Goal: Task Accomplishment & Management: Complete application form

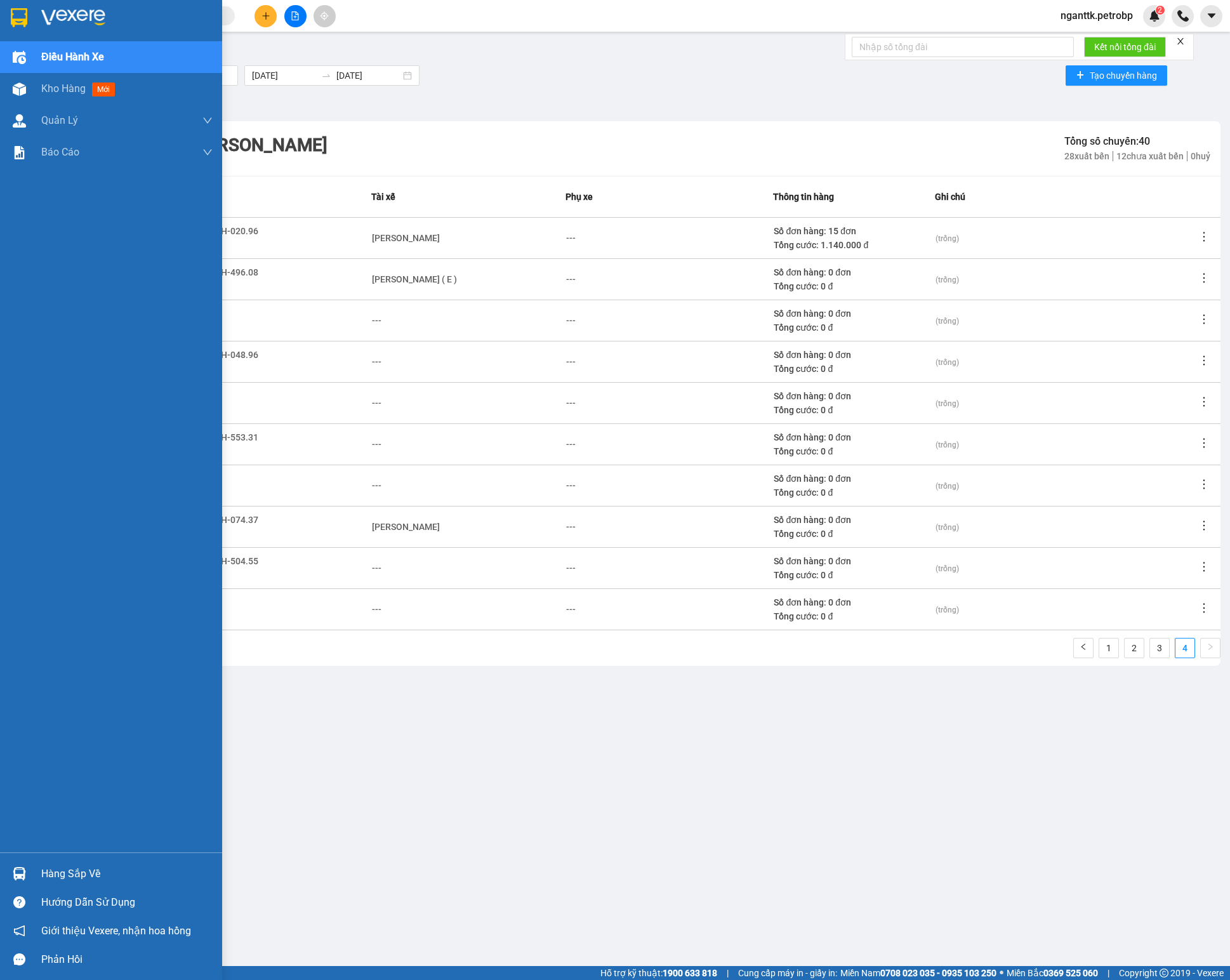
click at [8, 873] on div at bounding box center [19, 873] width 22 height 22
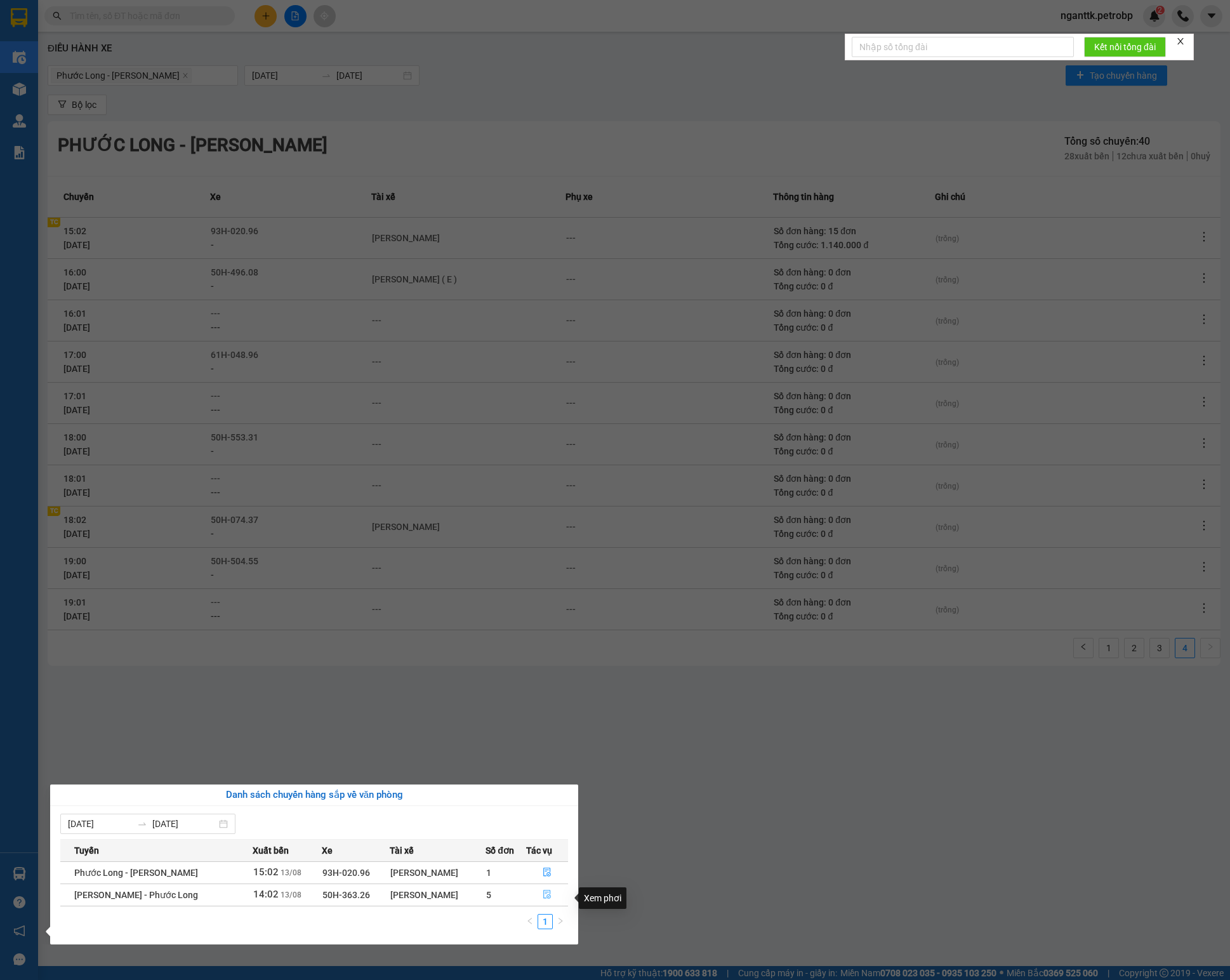
click at [546, 905] on button "button" at bounding box center [547, 894] width 41 height 21
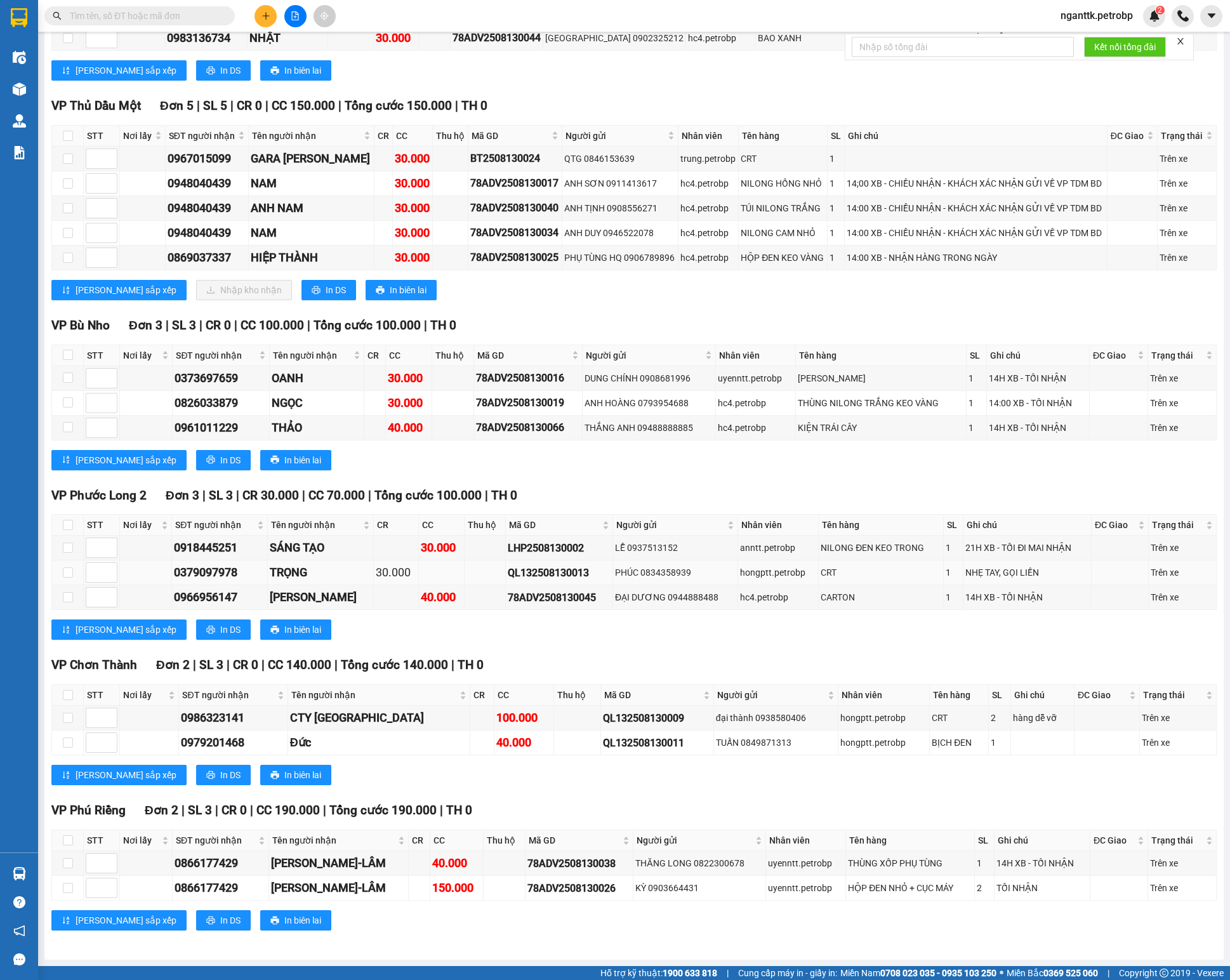
scroll to position [2196, 0]
click at [179, 168] on div "0967015099" at bounding box center [207, 158] width 79 height 18
copy div "0967015099"
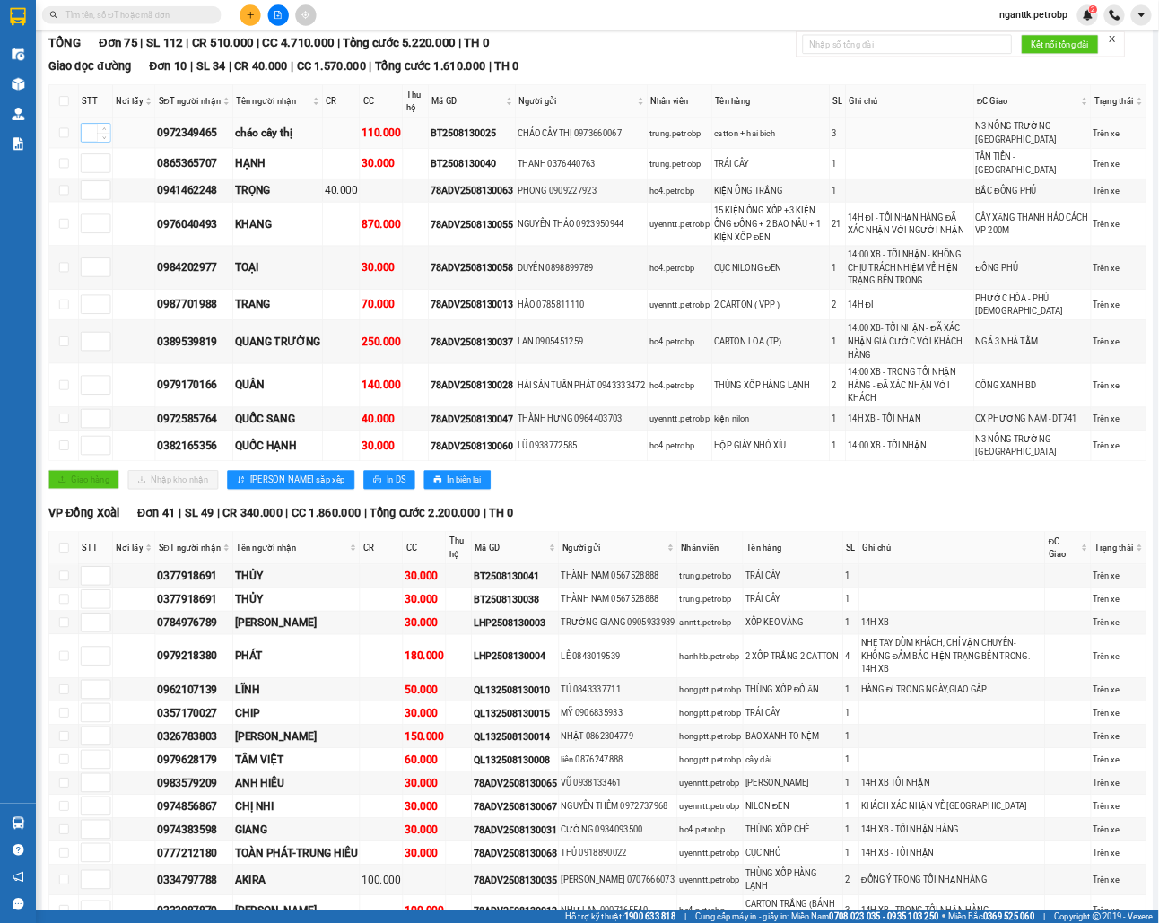
scroll to position [0, 0]
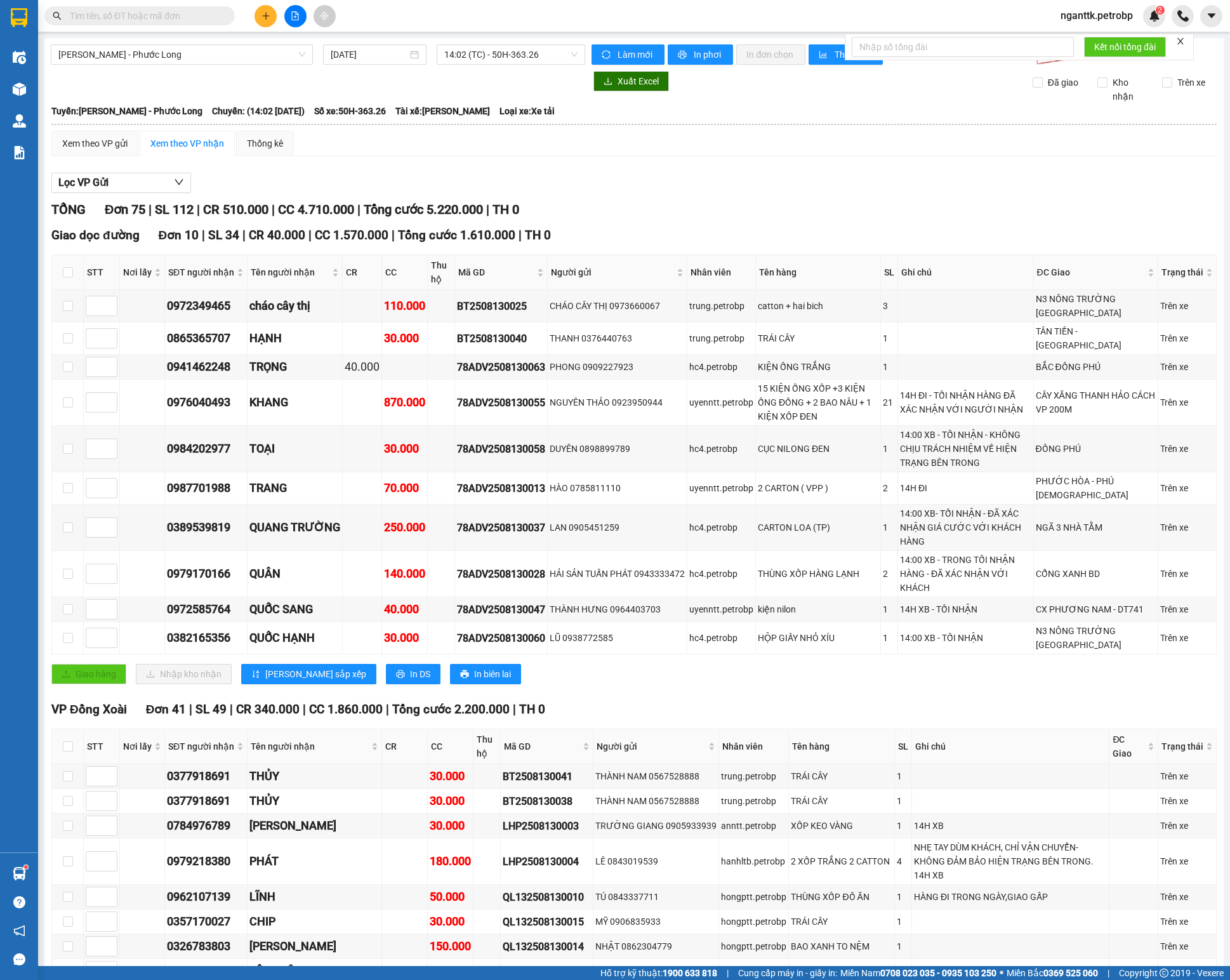
click at [142, 21] on input "text" at bounding box center [145, 16] width 150 height 14
paste input "TDM2508080001"
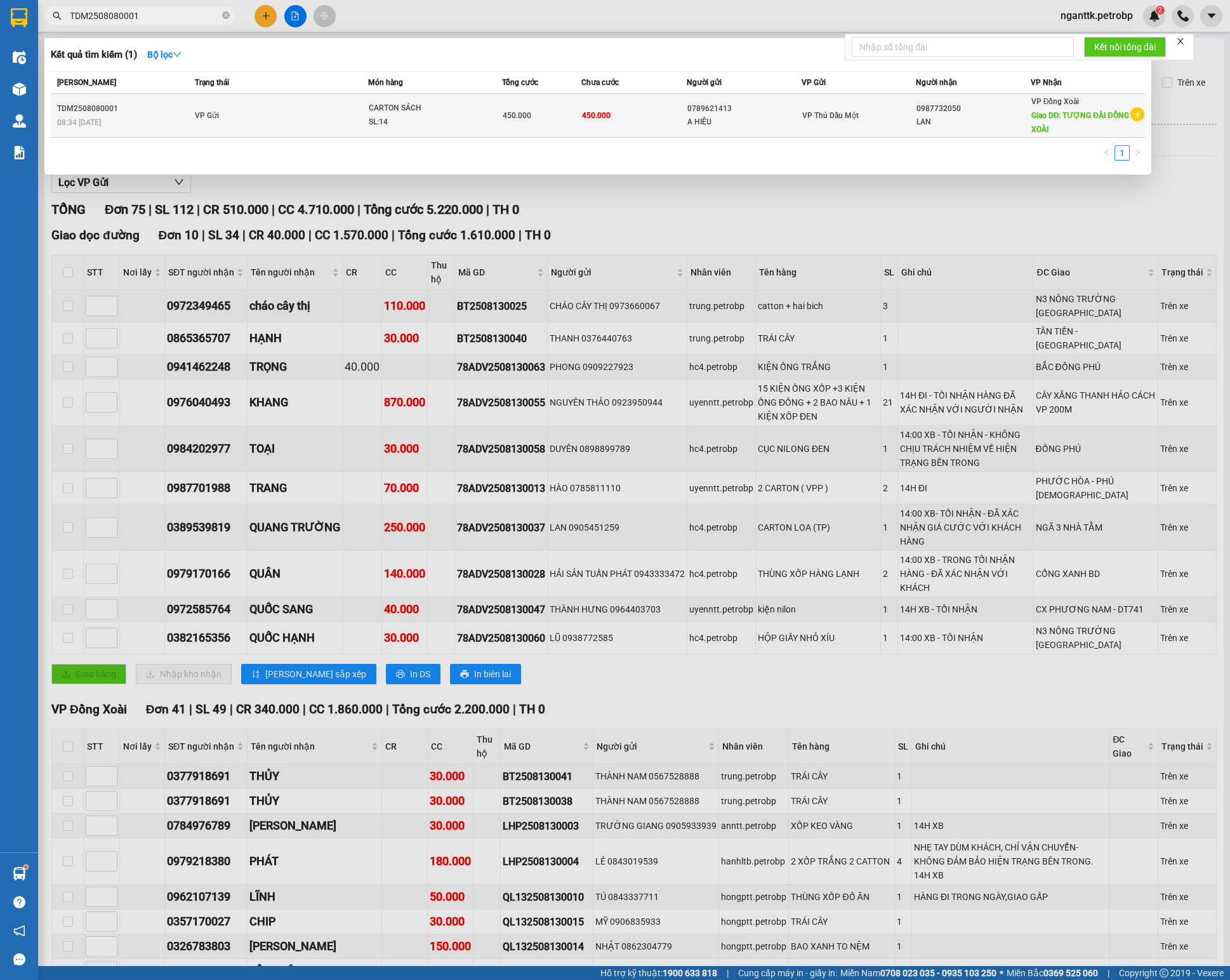
type input "TDM2508080001"
click at [248, 112] on td "VP Gửi" at bounding box center [280, 116] width 176 height 44
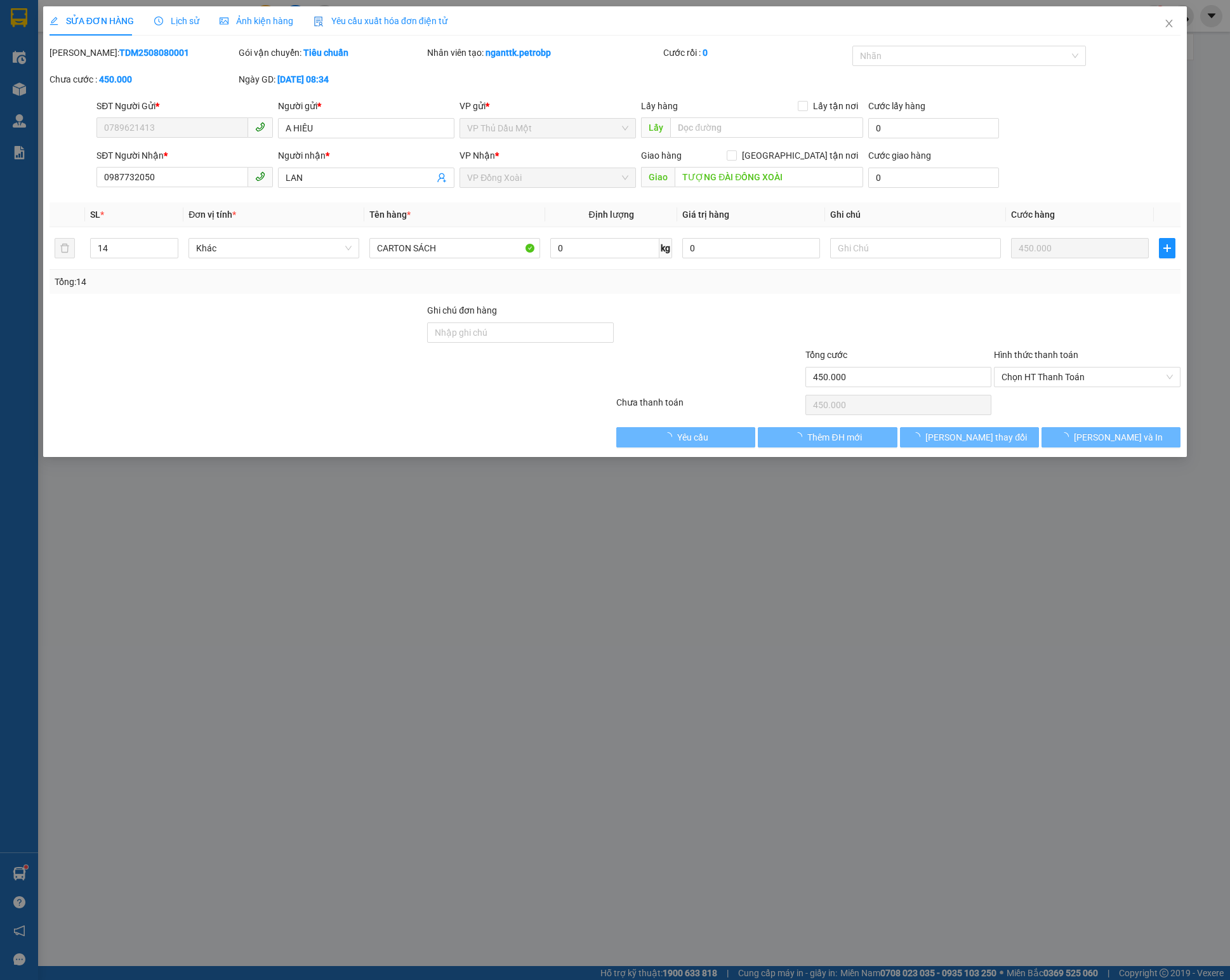
type input "0789621413"
type input "A HIÊU"
type input "0987732050"
type input "LAN"
type input "TƯỢNG ĐÀI ĐỒNG XOÀI"
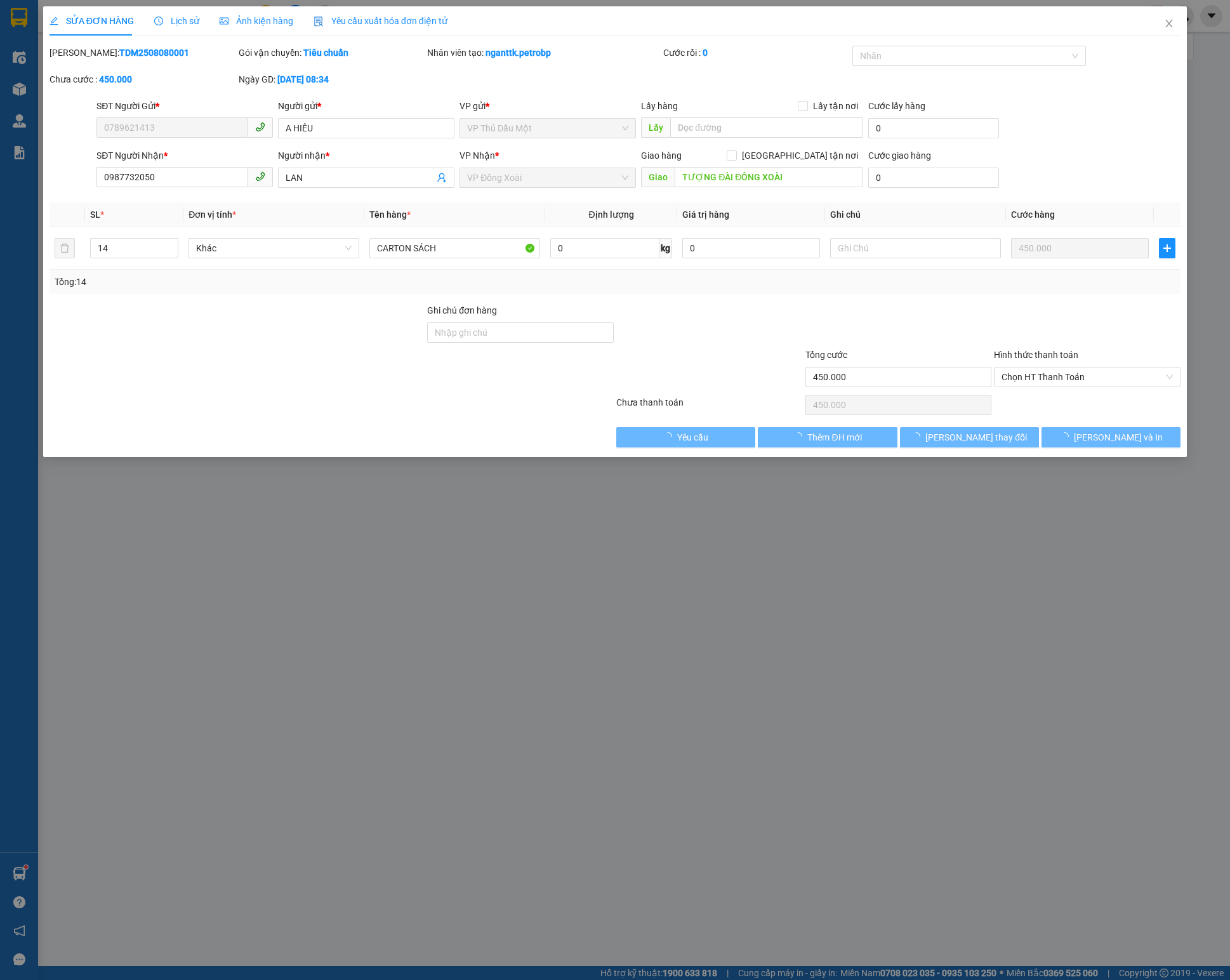
type input "450.000"
click at [686, 437] on span "Yêu cầu" at bounding box center [693, 437] width 31 height 14
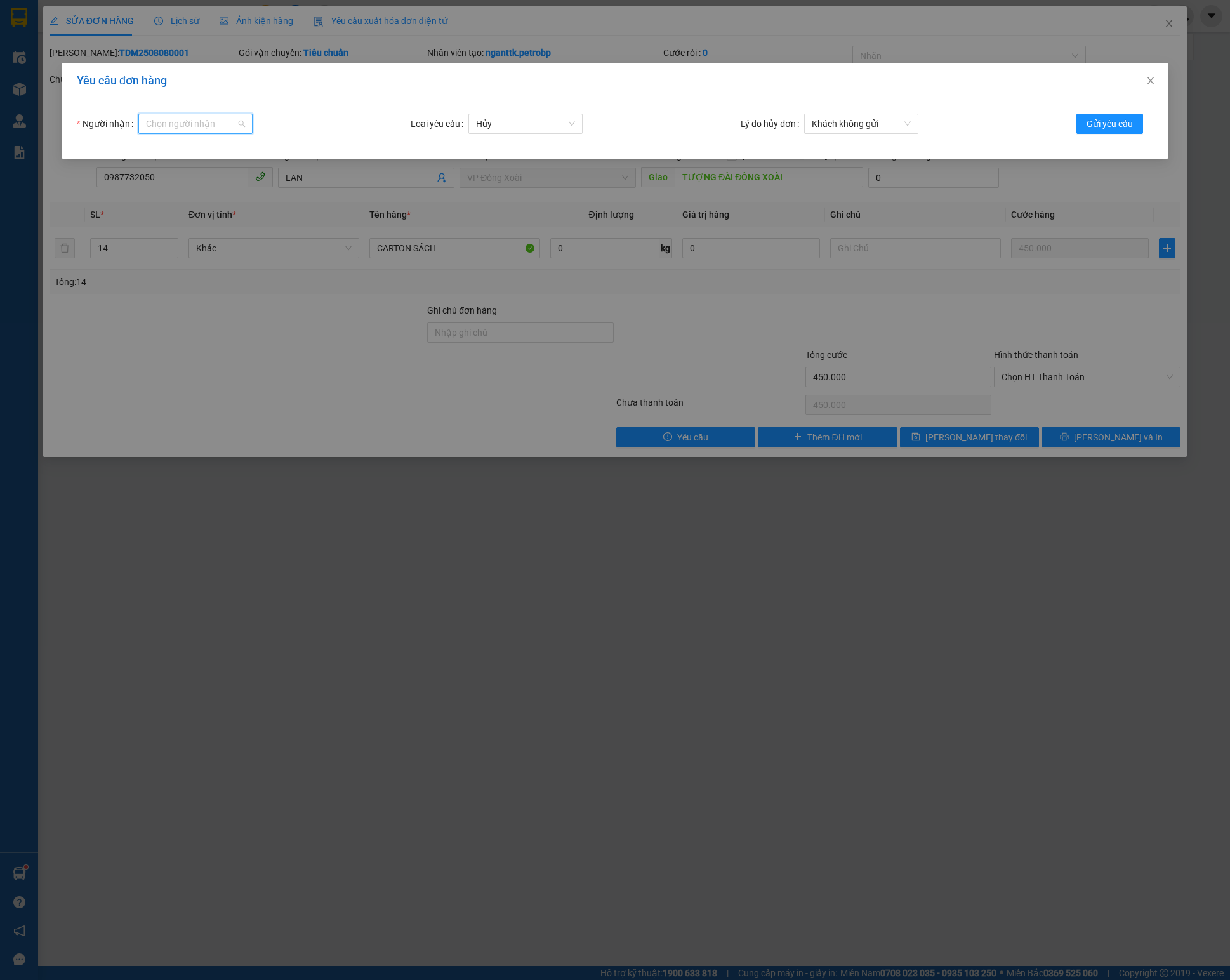
click at [163, 122] on input "Người nhận" at bounding box center [190, 123] width 90 height 19
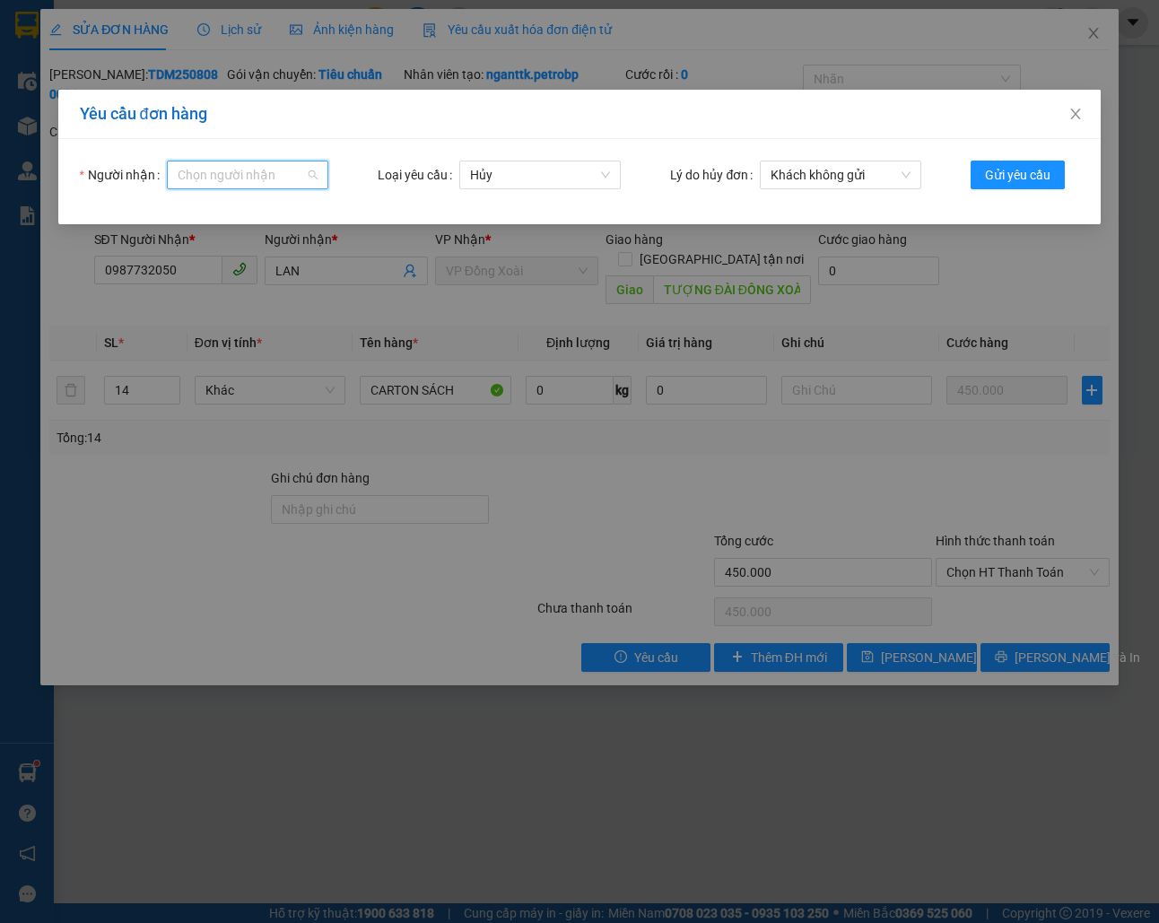
click at [280, 174] on input "Người nhận" at bounding box center [241, 174] width 127 height 27
click at [224, 167] on input "Người nhận" at bounding box center [241, 174] width 127 height 27
click at [194, 177] on input "Người nhận" at bounding box center [241, 174] width 127 height 27
click at [320, 184] on div "Chọn người nhận" at bounding box center [247, 175] width 161 height 29
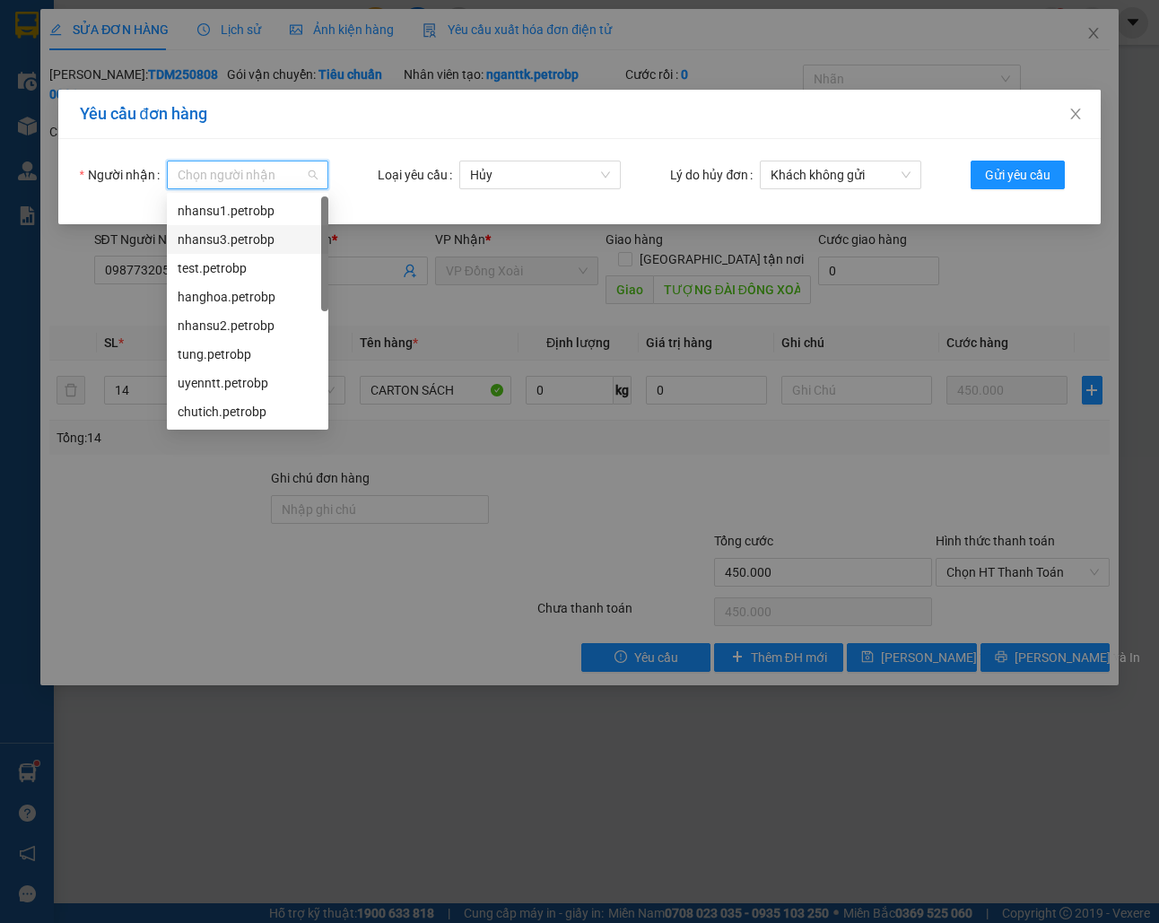
click at [283, 234] on div "nhansu3.petrobp" at bounding box center [248, 240] width 140 height 20
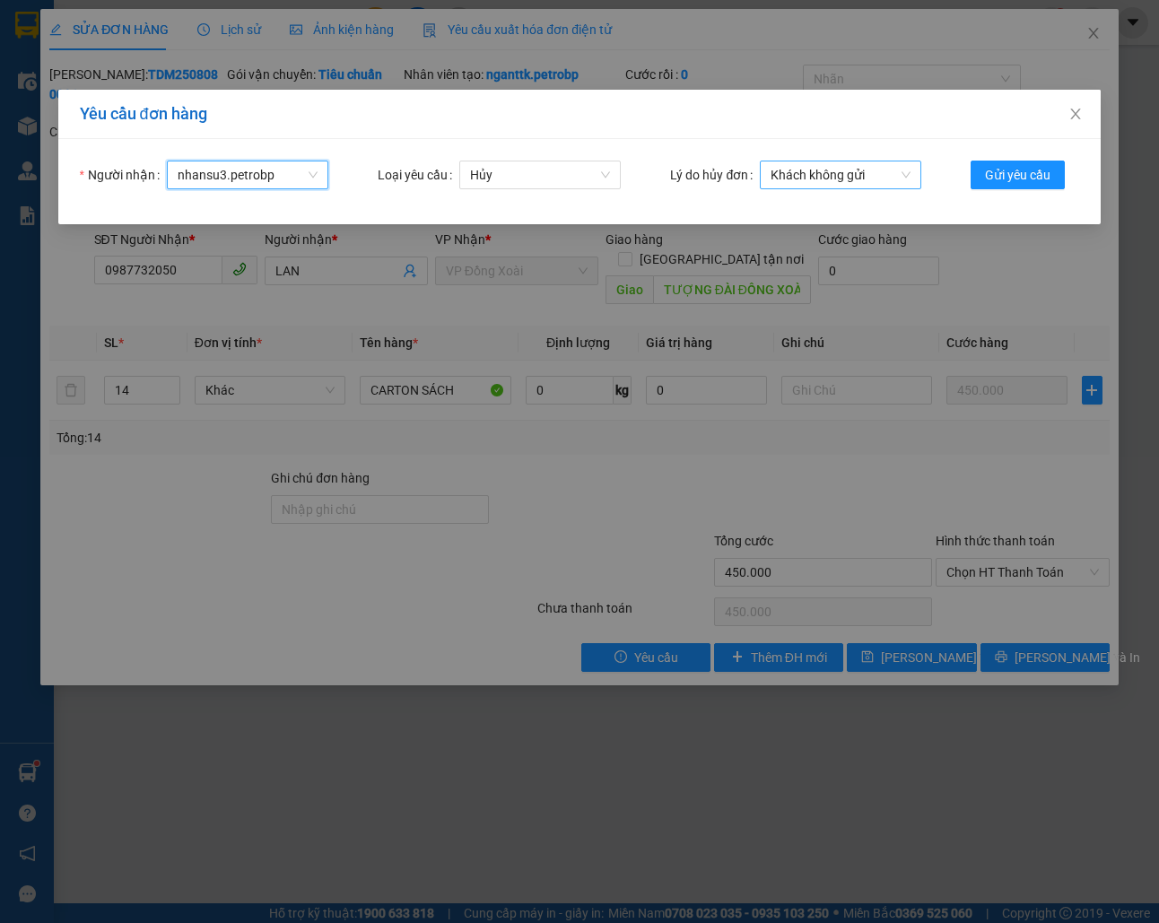
click at [846, 180] on span "Khách không gửi" at bounding box center [840, 174] width 140 height 27
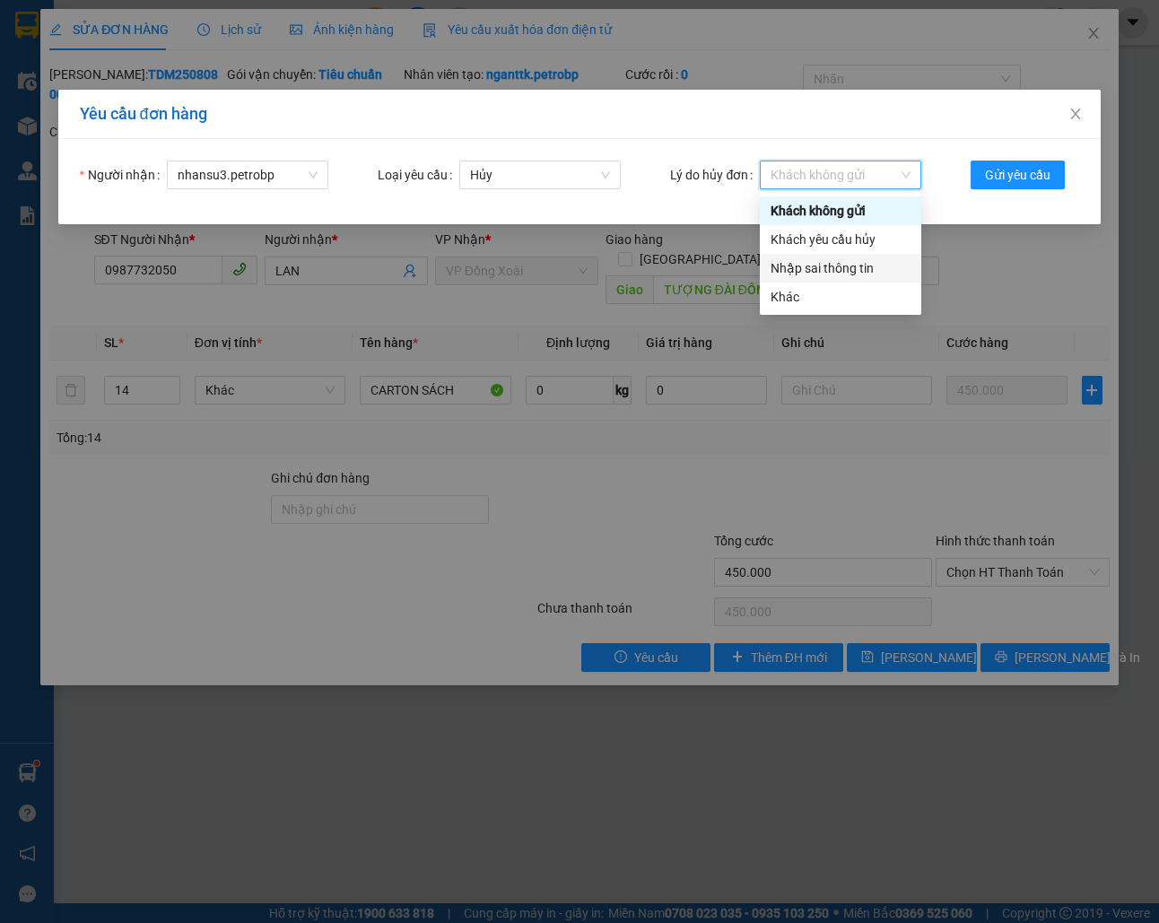
click at [829, 270] on div "Nhập sai thông tin" at bounding box center [840, 268] width 140 height 20
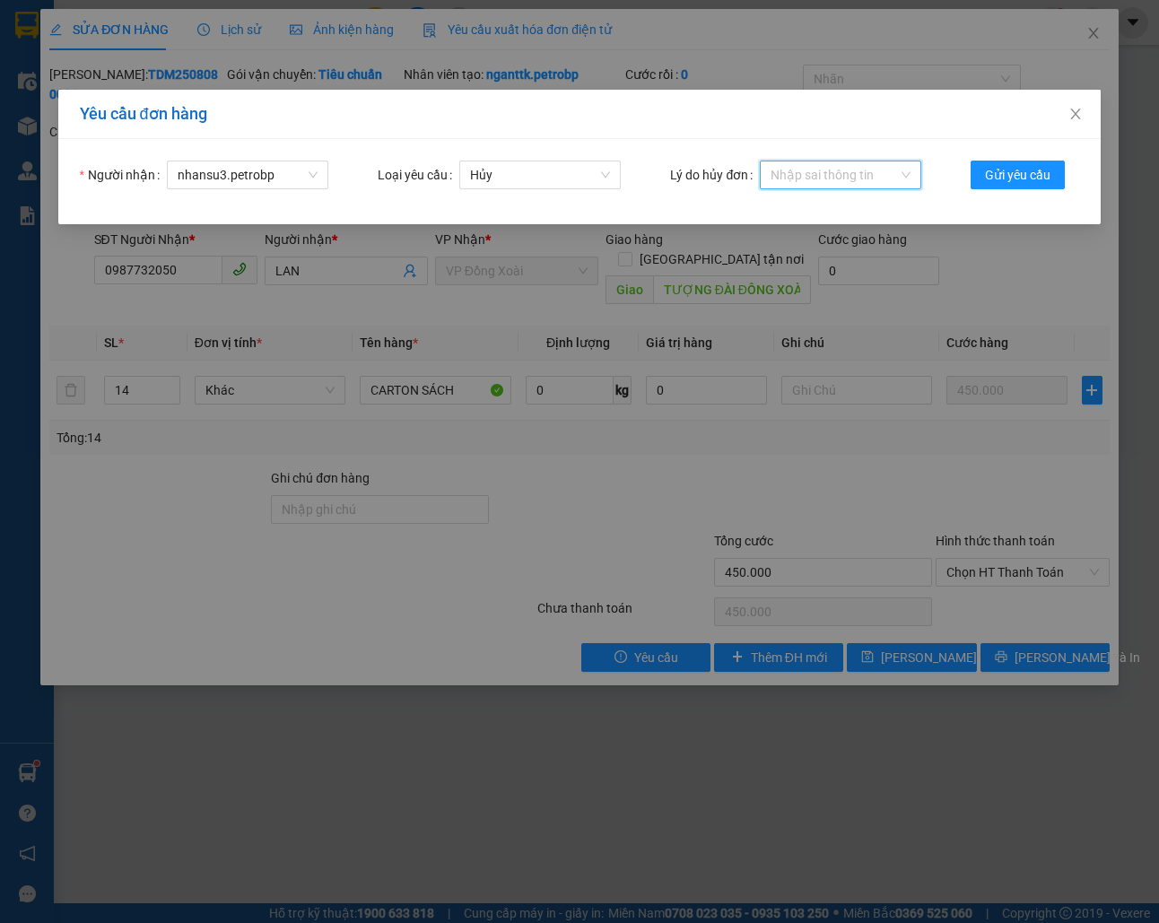
click at [855, 181] on span "Nhập sai thông tin" at bounding box center [840, 174] width 140 height 27
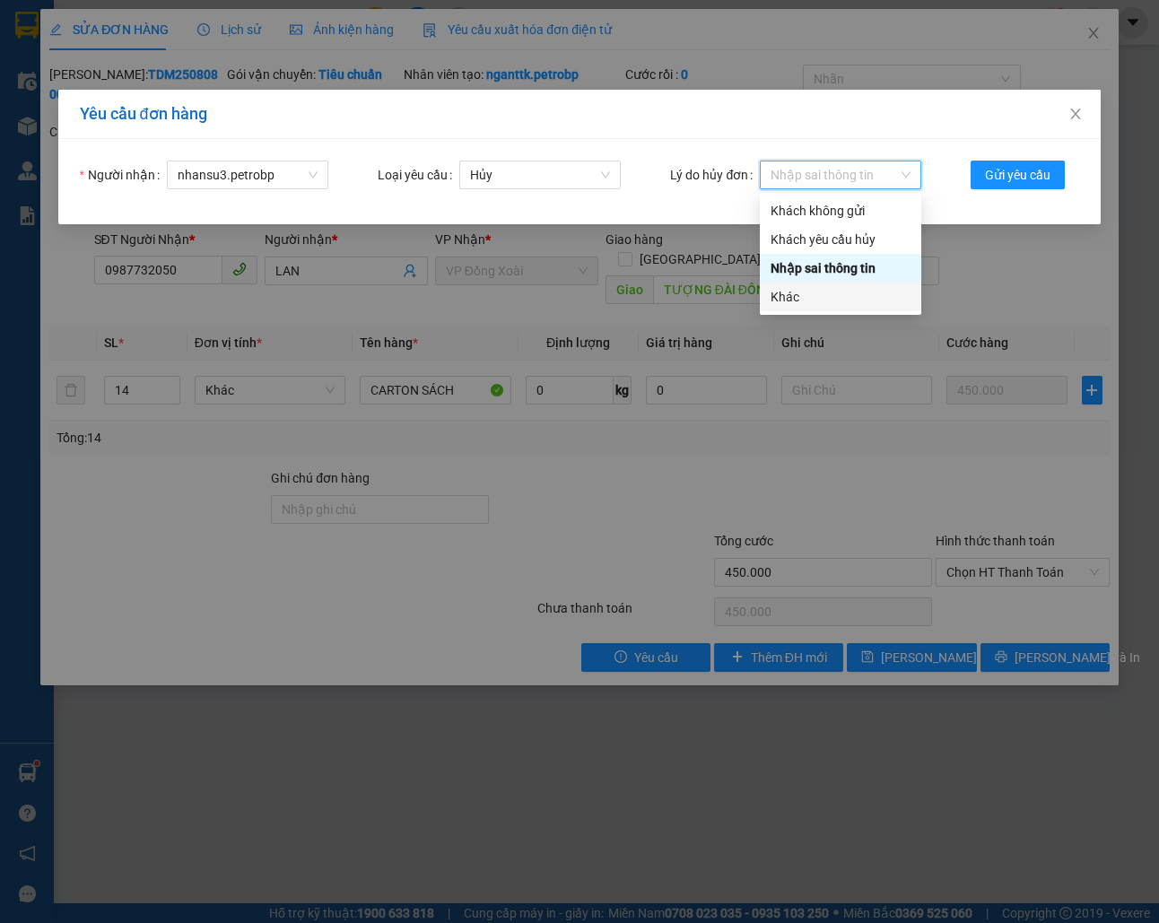
click at [814, 289] on div "Khác" at bounding box center [840, 297] width 140 height 20
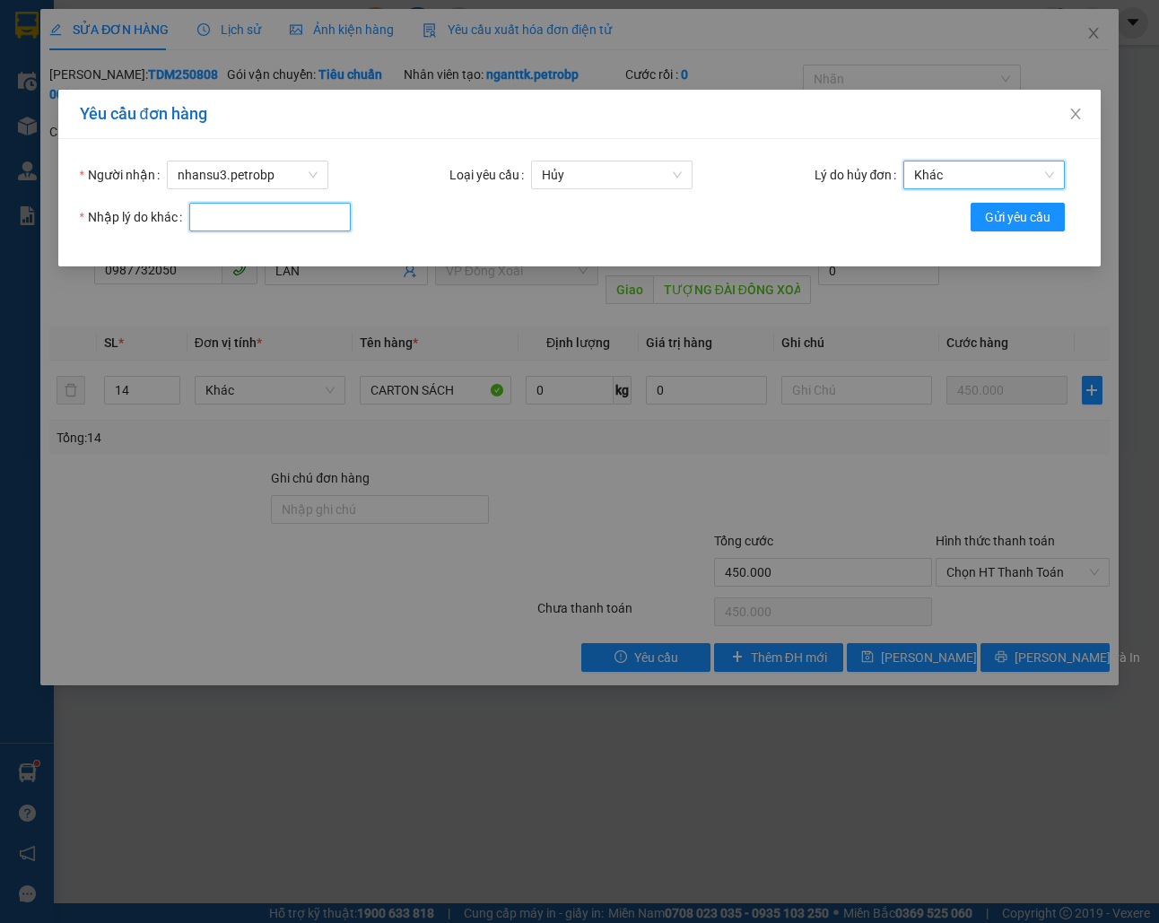
click at [217, 220] on input "Nhập lý do khác" at bounding box center [269, 217] width 161 height 29
click at [259, 212] on input "SAI GIÁ CƯỚC ĐÃ LÀM LẠI MÃ TSM2508080002" at bounding box center [269, 217] width 161 height 29
type input "SAI GIÁ CƯỚC ĐÃ LÀM LẠI MÃ TDM2508080002"
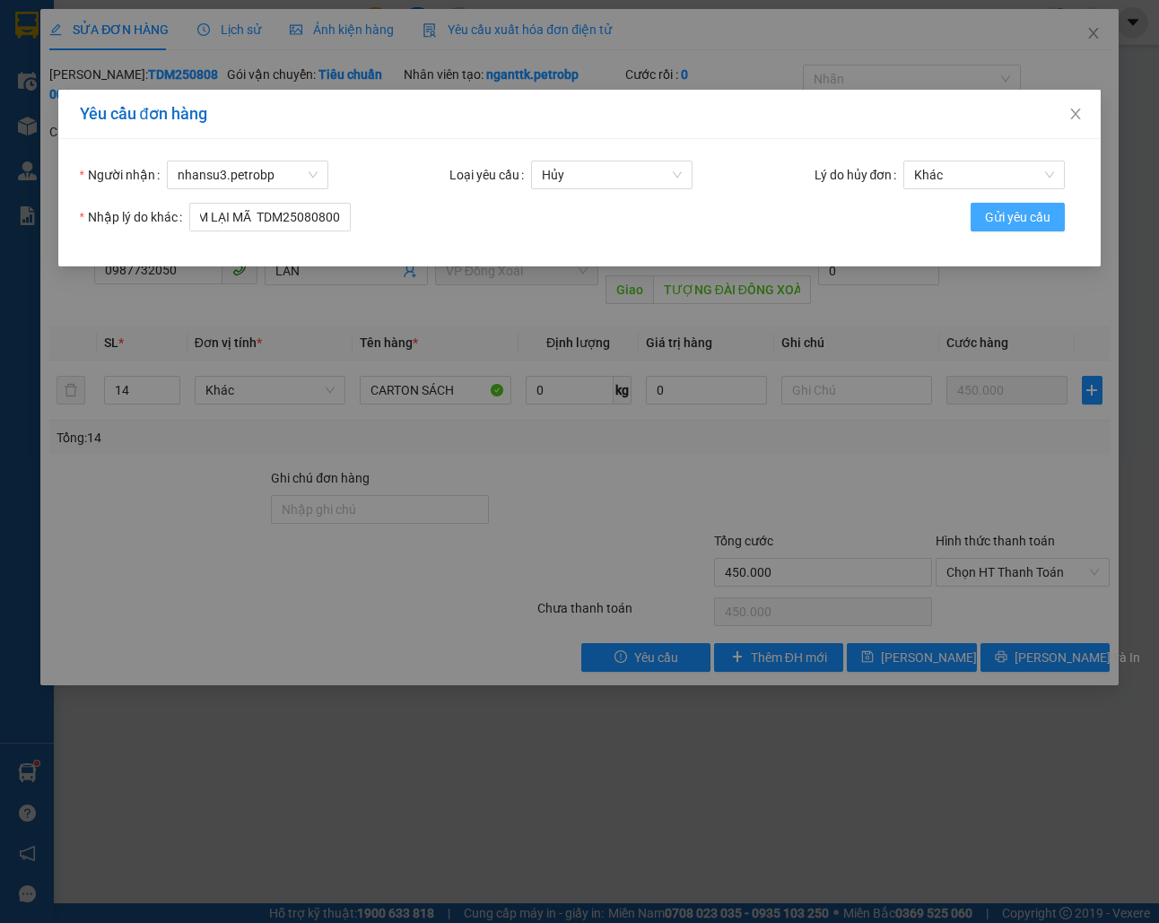
scroll to position [0, 0]
click at [1008, 224] on span "Gửi yêu cầu" at bounding box center [1017, 217] width 65 height 20
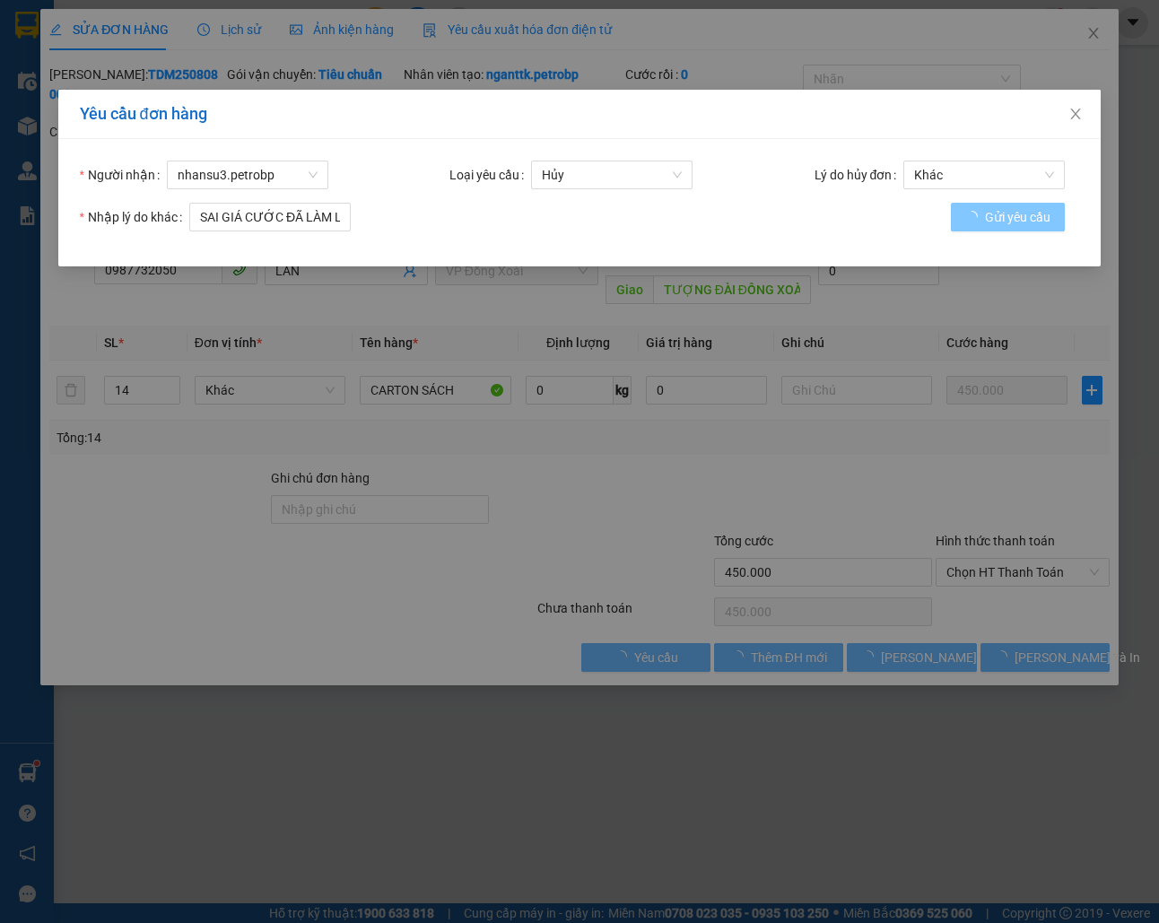
click at [1012, 213] on span "Gửi yêu cầu" at bounding box center [1017, 217] width 65 height 20
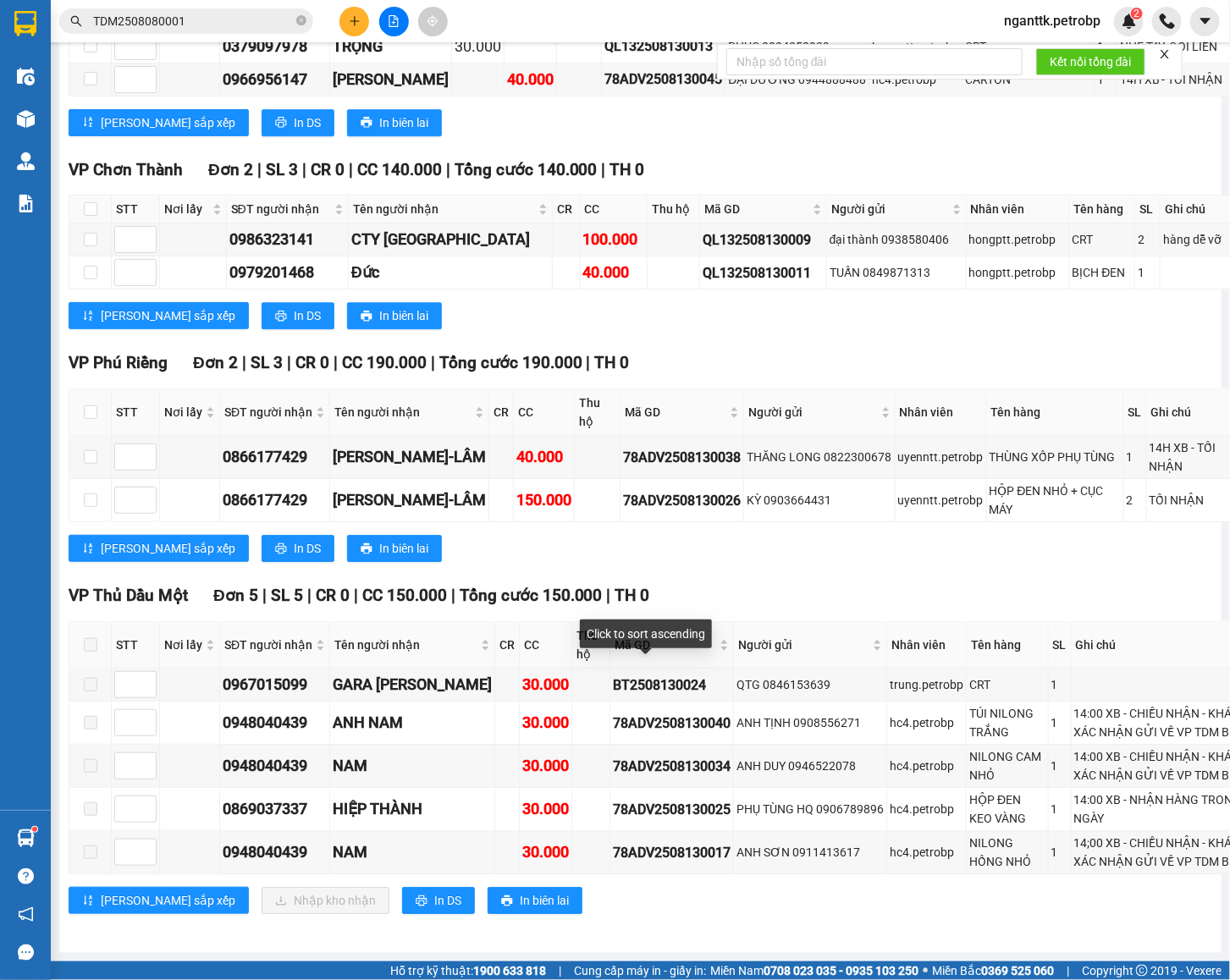
scroll to position [5725, 0]
click at [228, 673] on div "0967015099" at bounding box center [275, 684] width 104 height 24
copy div "0967015099"
click at [350, 701] on td "ANH NAM" at bounding box center [413, 723] width 165 height 43
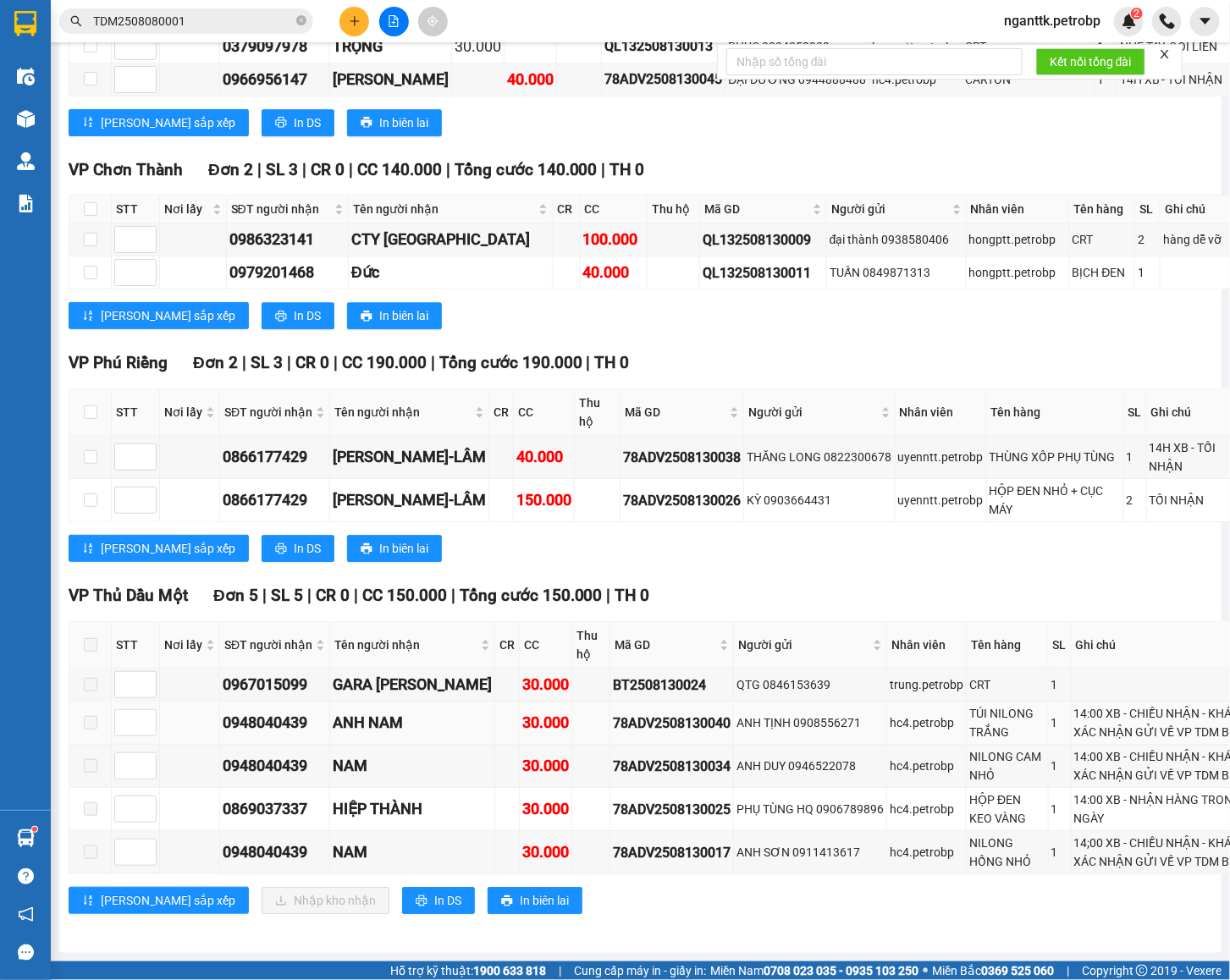
click at [273, 711] on div "0948040439" at bounding box center [275, 722] width 104 height 24
copy div "0948040439"
click at [269, 754] on div "0948040439" at bounding box center [275, 766] width 104 height 24
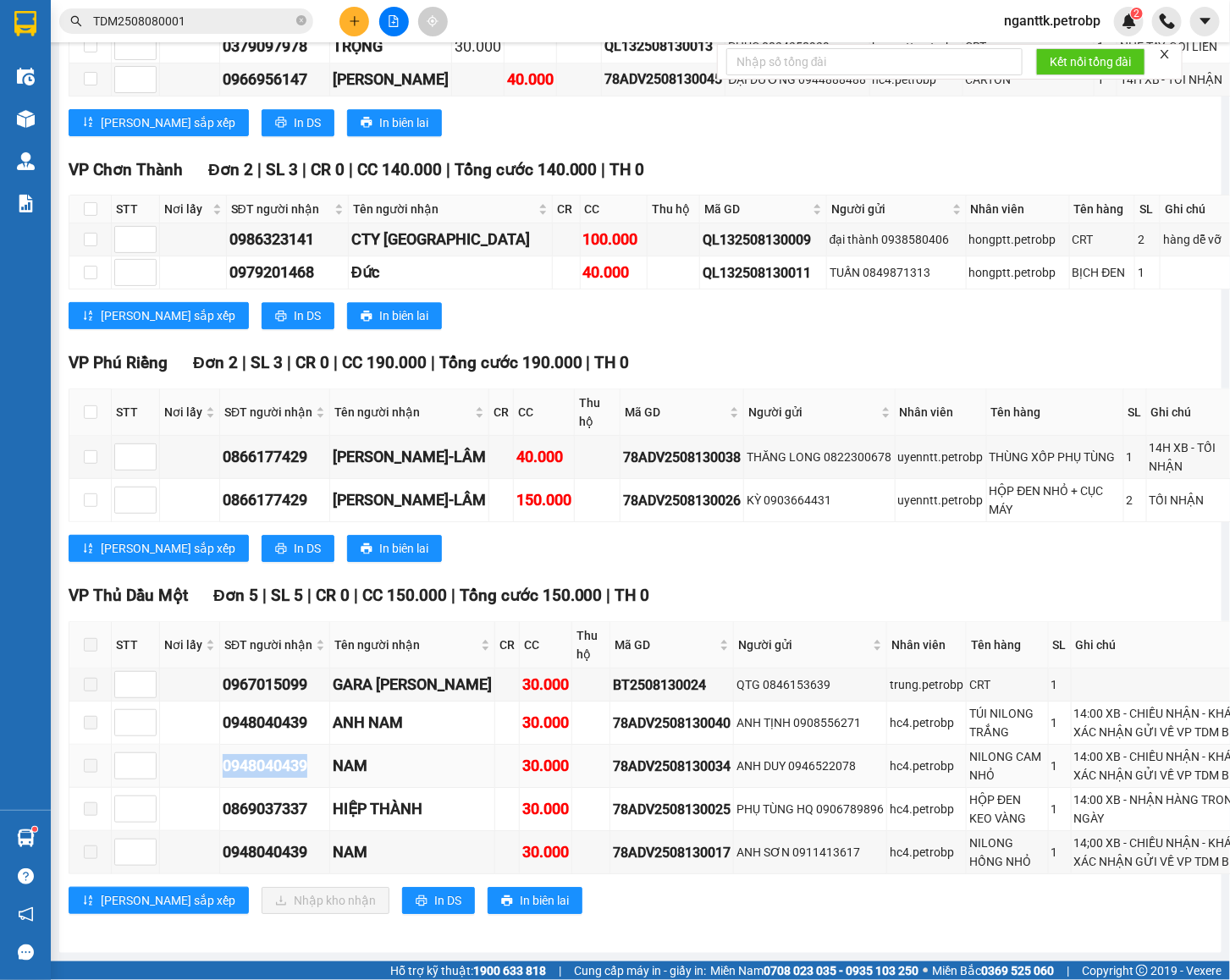
click at [269, 754] on div "0948040439" at bounding box center [275, 766] width 104 height 24
copy div "0948040439"
click at [264, 798] on div "0869037337" at bounding box center [275, 809] width 104 height 24
copy div "0869037337"
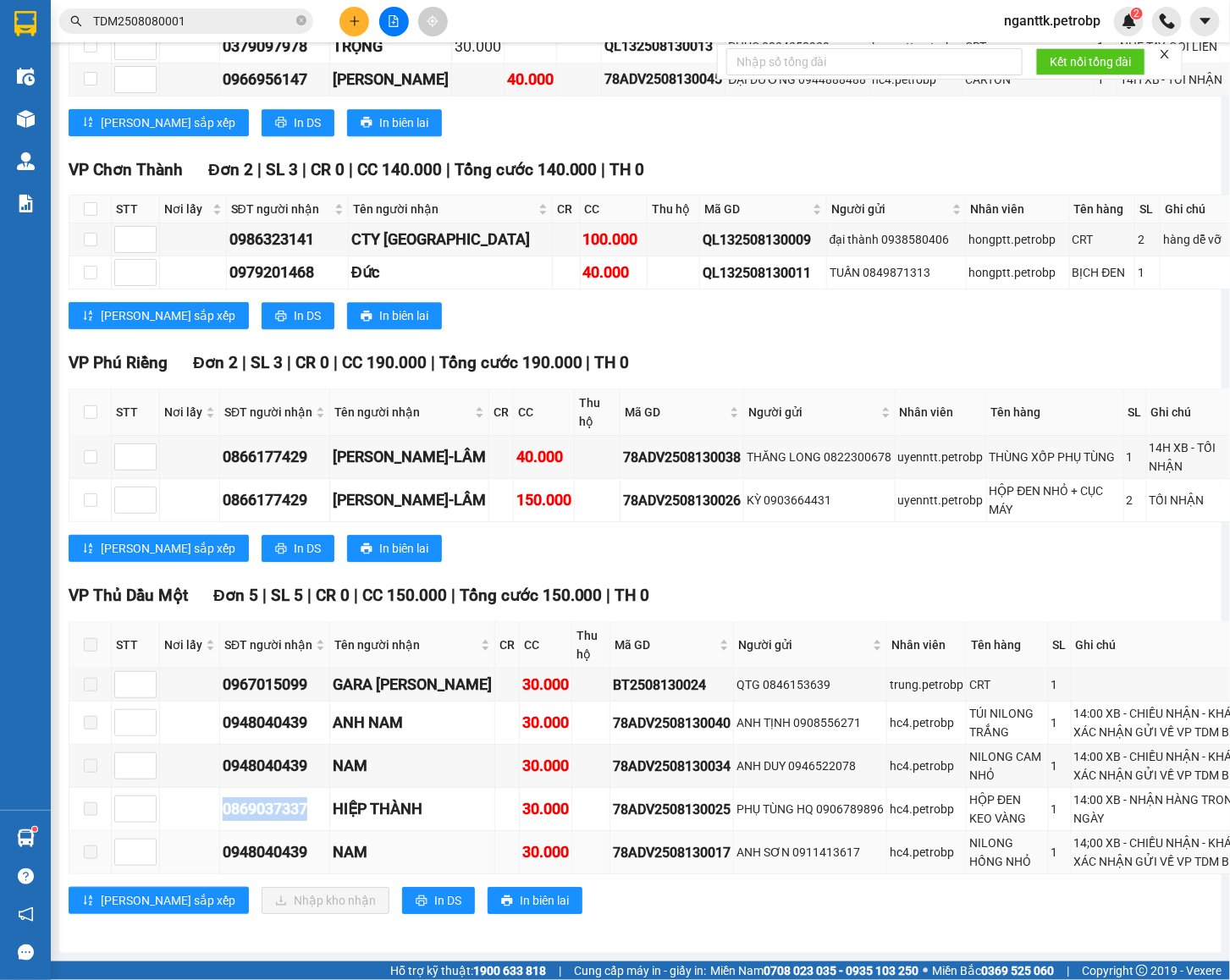
click at [266, 840] on td "0948040439" at bounding box center [275, 853] width 110 height 43
click at [273, 840] on div "0948040439" at bounding box center [275, 852] width 104 height 24
click at [87, 638] on span at bounding box center [91, 645] width 13 height 13
